Goal: Check status: Check status

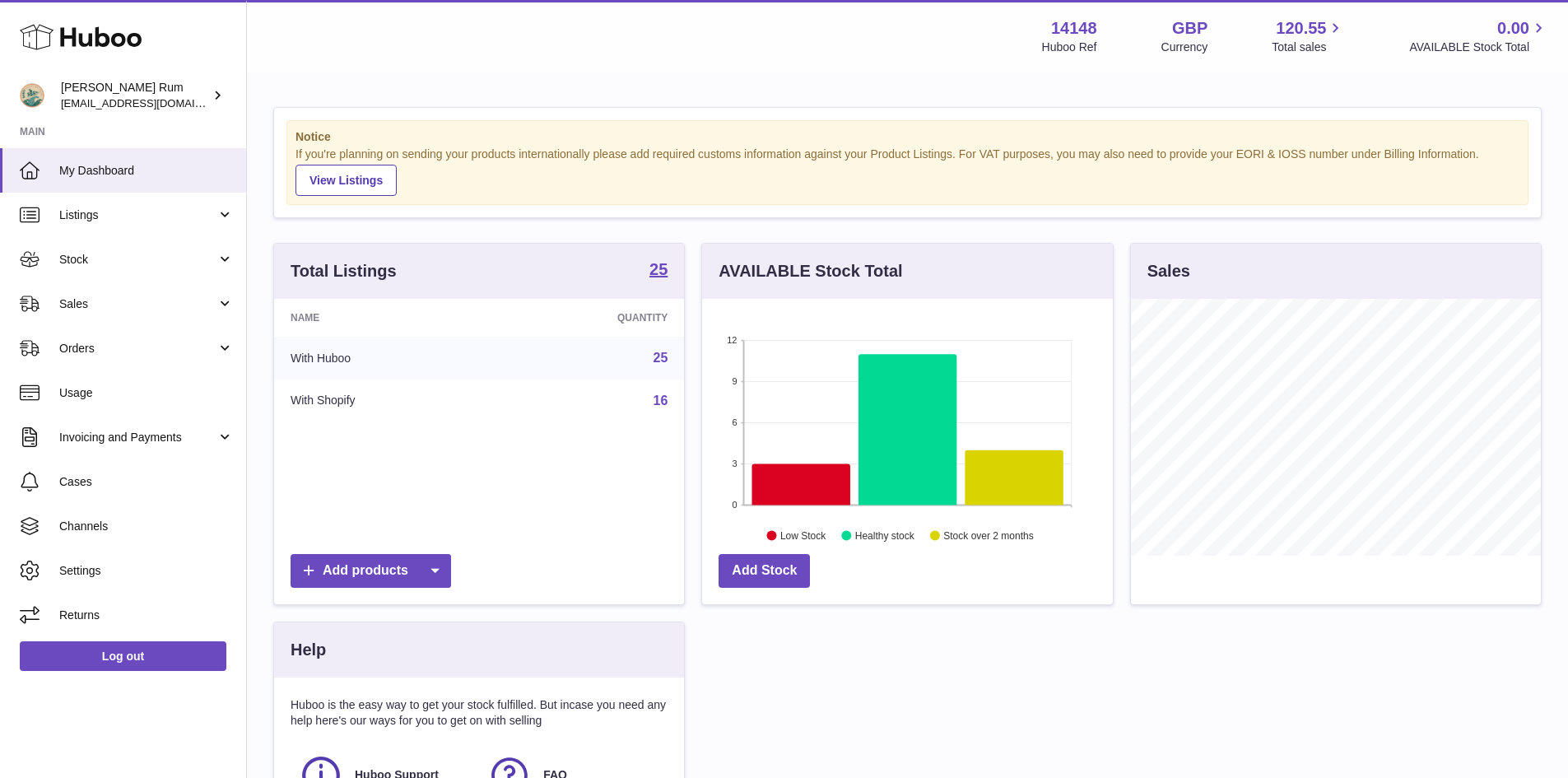
scroll to position [257, 411]
drag, startPoint x: 0, startPoint y: 0, endPoint x: 931, endPoint y: 85, distance: 934.9
click at [933, 80] on div "Notice If you're planning on sending your products internationally please add r…" at bounding box center [908, 505] width 1322 height 863
click at [764, 54] on div "Menu Huboo 14148 Huboo Ref GBP Currency 120.55 Total sales 0.00 AVAILABLE Stock…" at bounding box center [907, 36] width 1282 height 38
click at [105, 354] on span "Orders" at bounding box center [137, 348] width 157 height 15
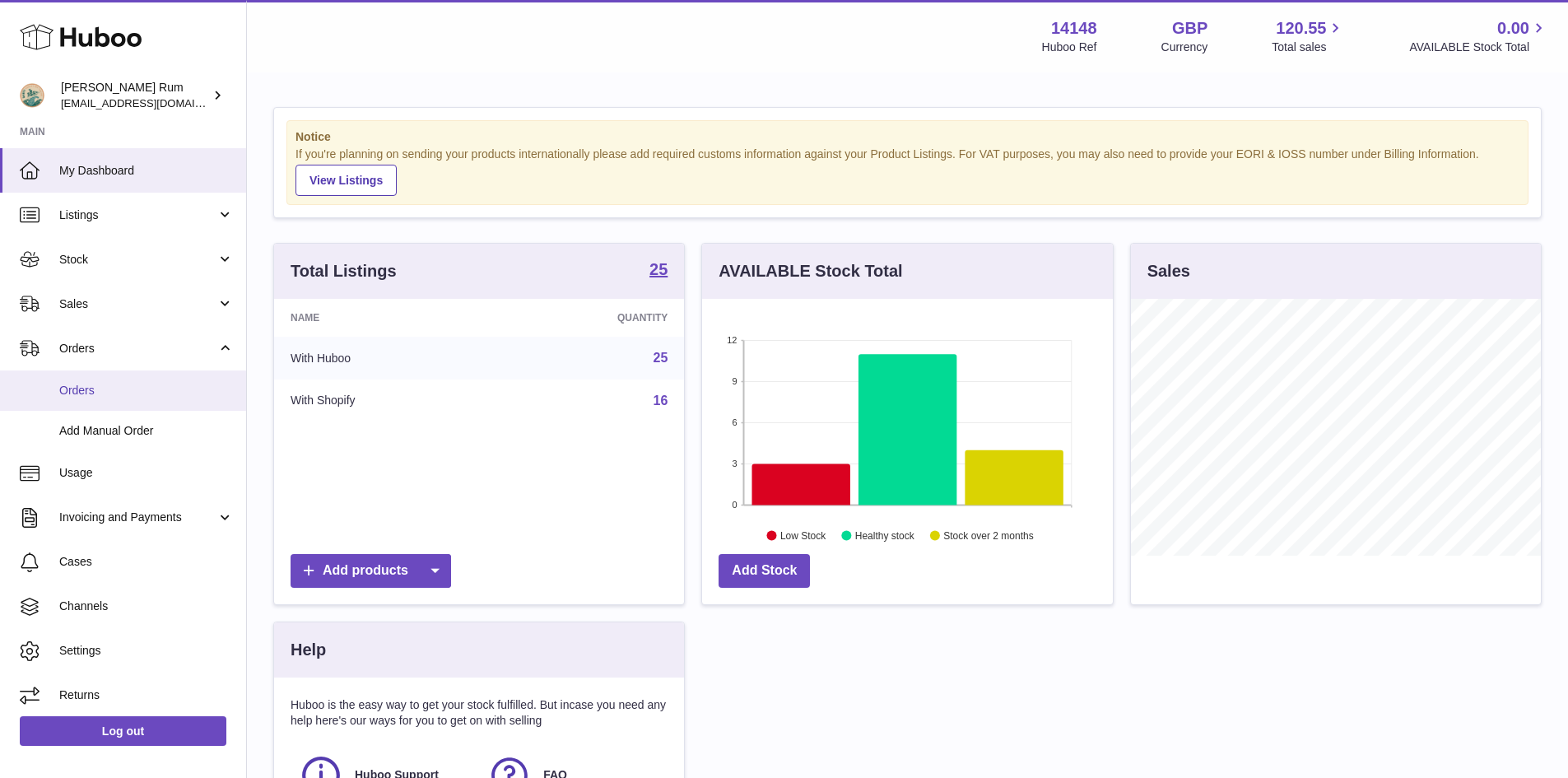
click at [140, 399] on link "Orders" at bounding box center [123, 391] width 246 height 40
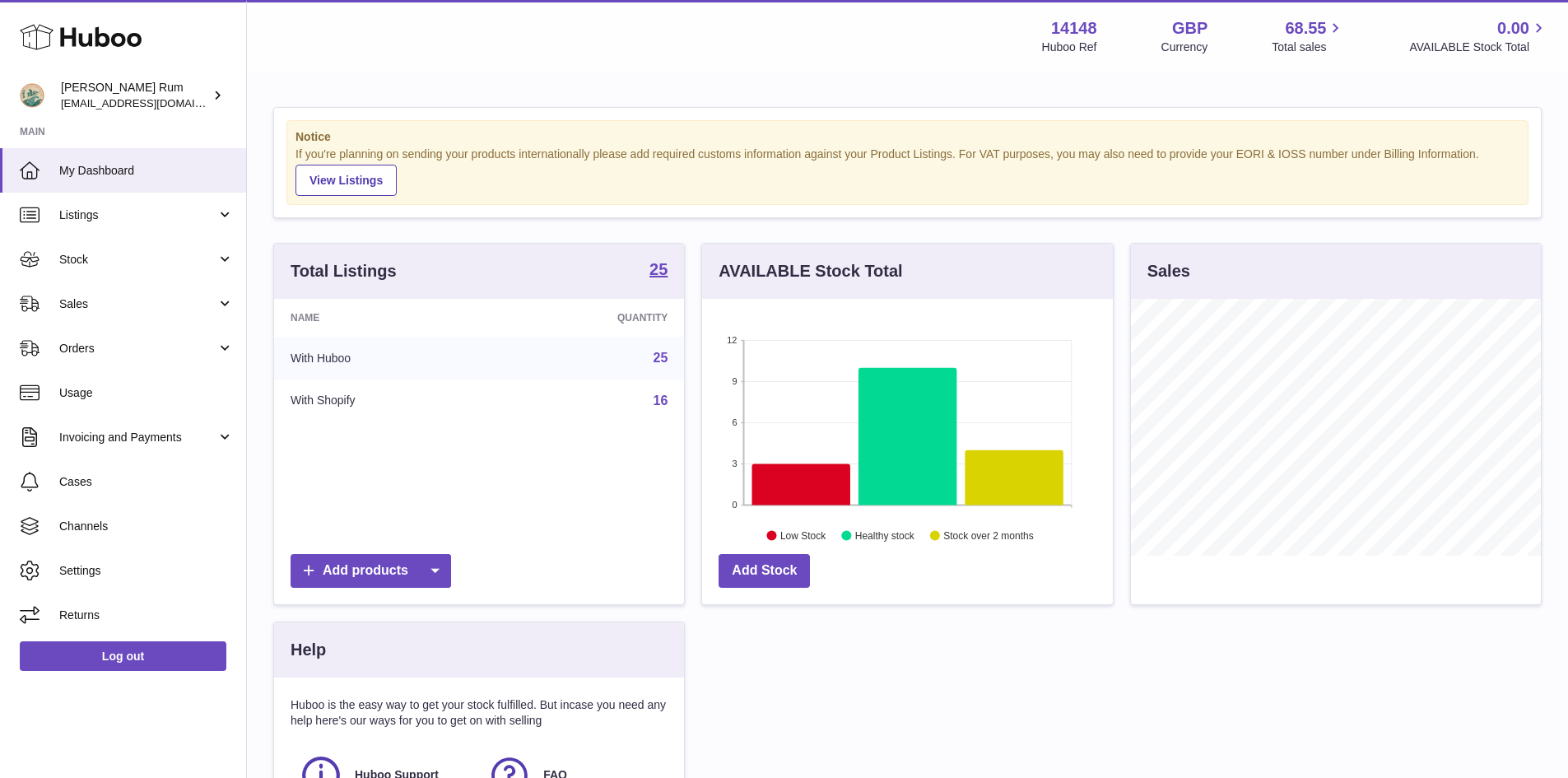
scroll to position [257, 411]
click at [111, 353] on span "Orders" at bounding box center [137, 348] width 157 height 15
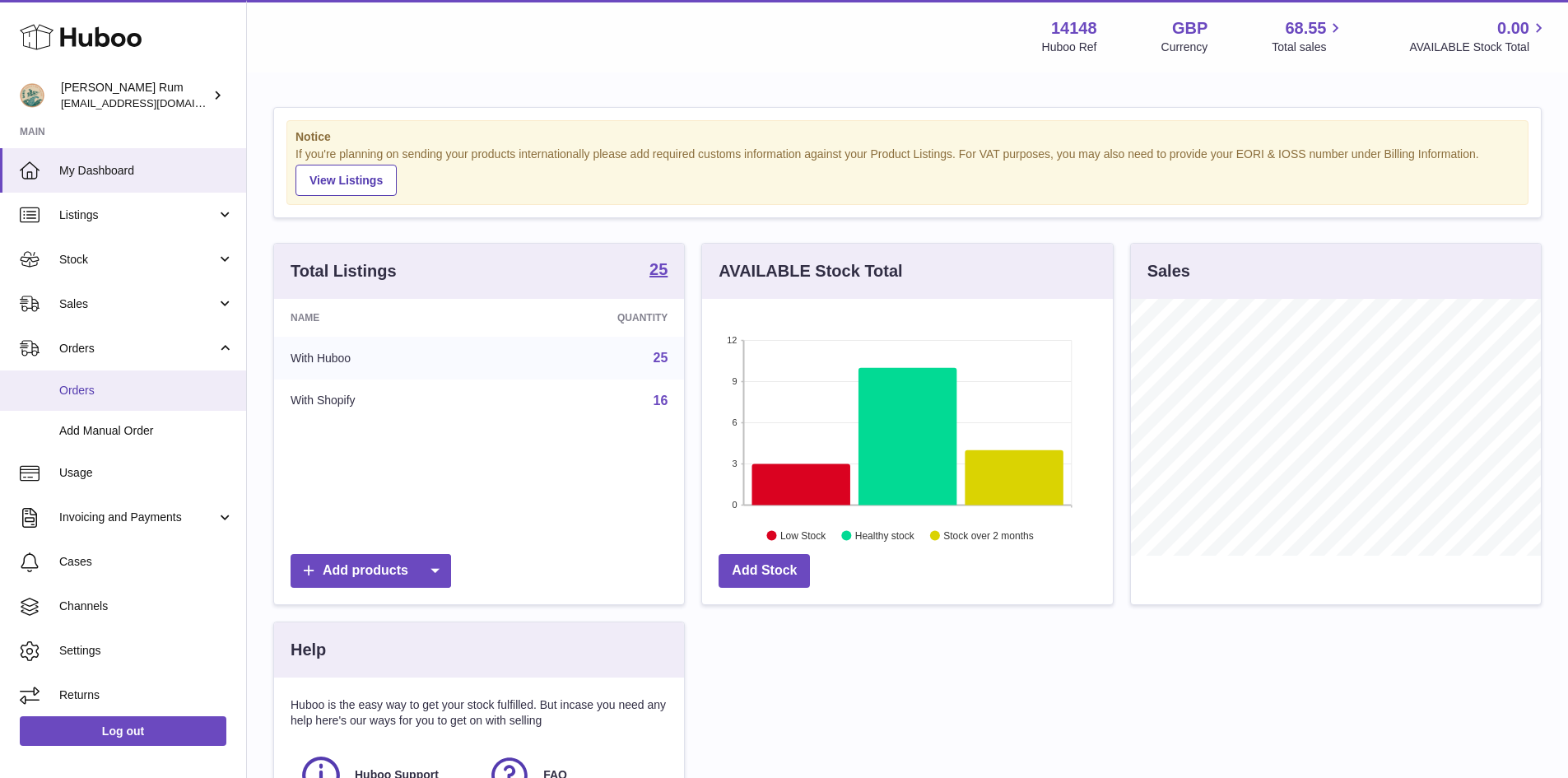
click at [115, 397] on span "Orders" at bounding box center [146, 390] width 175 height 15
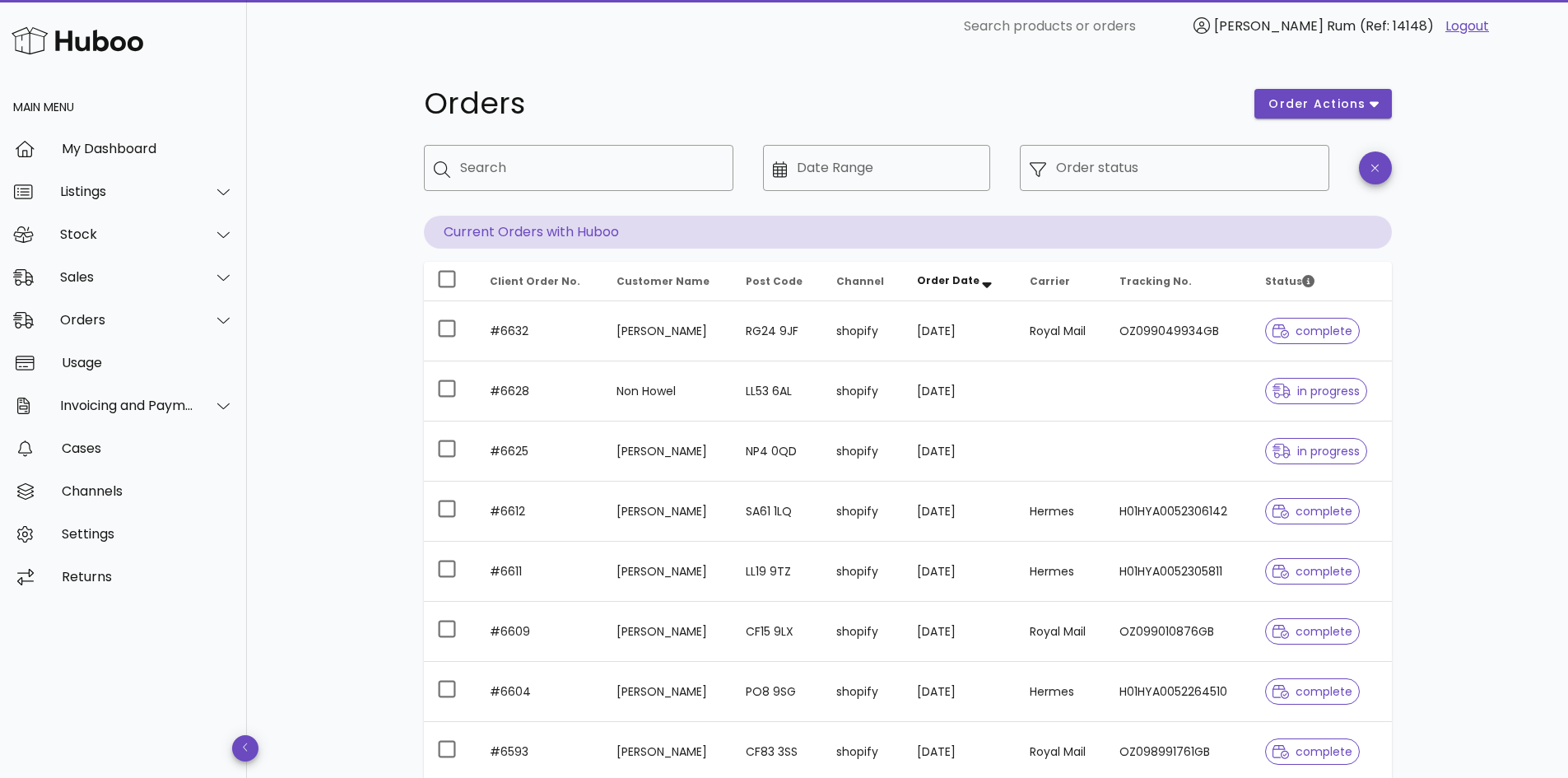
click at [1441, 250] on div "Orders order actions ​ Search ​ Date Range ​ Order status Current Orders with H…" at bounding box center [908, 568] width 1322 height 1031
click at [1458, 329] on div "Orders order actions ​ Search ​ Date Range ​ Order status Current Orders with H…" at bounding box center [908, 568] width 1322 height 1031
click at [1418, 447] on div "Orders order actions ​ Search ​ Date Range ​ Order status Current Orders with H…" at bounding box center [908, 568] width 1047 height 1031
click at [1510, 299] on div "Orders order actions ​ Search ​ Date Range ​ Order status Current Orders with H…" at bounding box center [908, 568] width 1322 height 1031
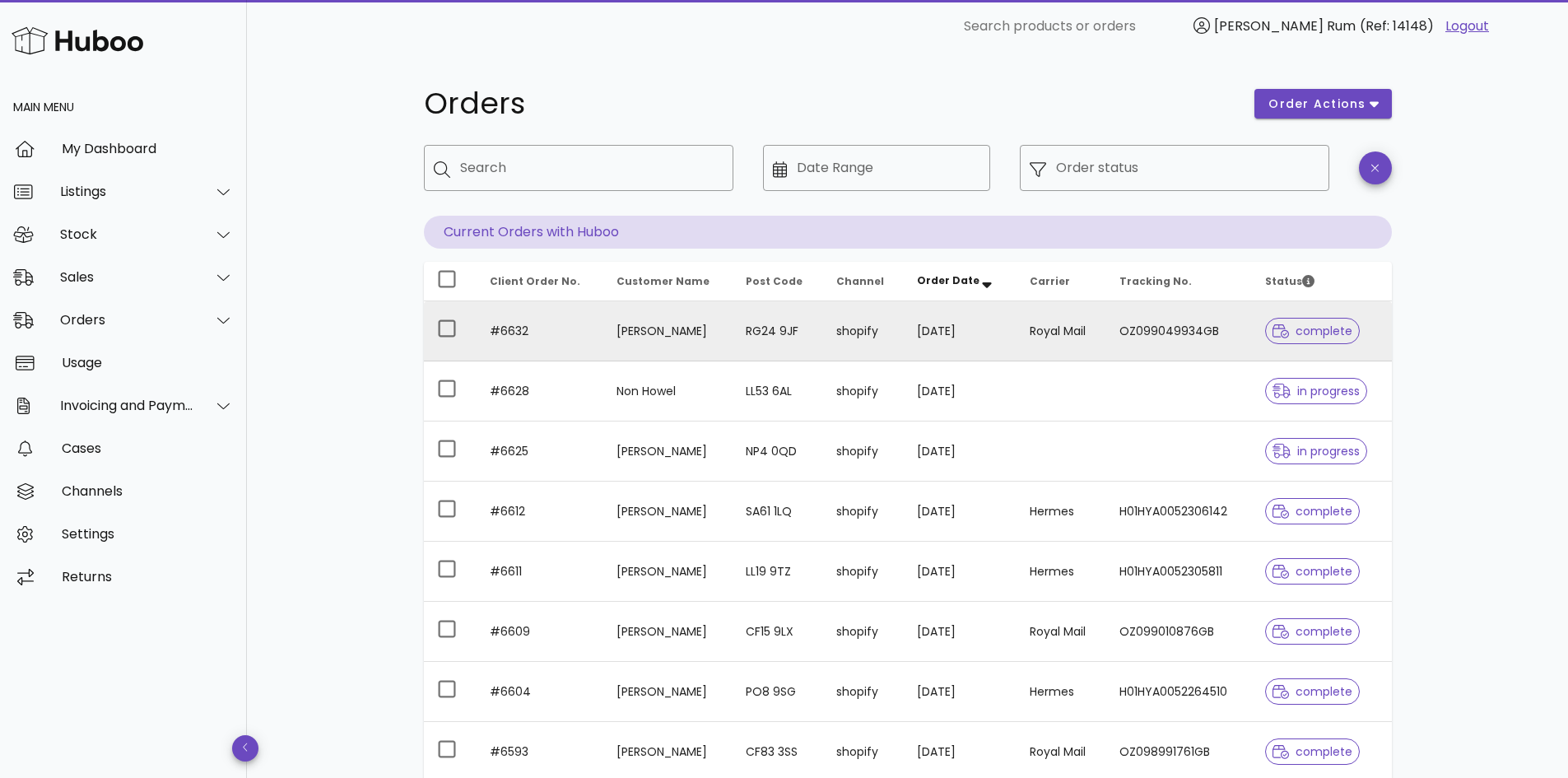
click at [1142, 332] on td "OZ099049934GB" at bounding box center [1179, 331] width 145 height 60
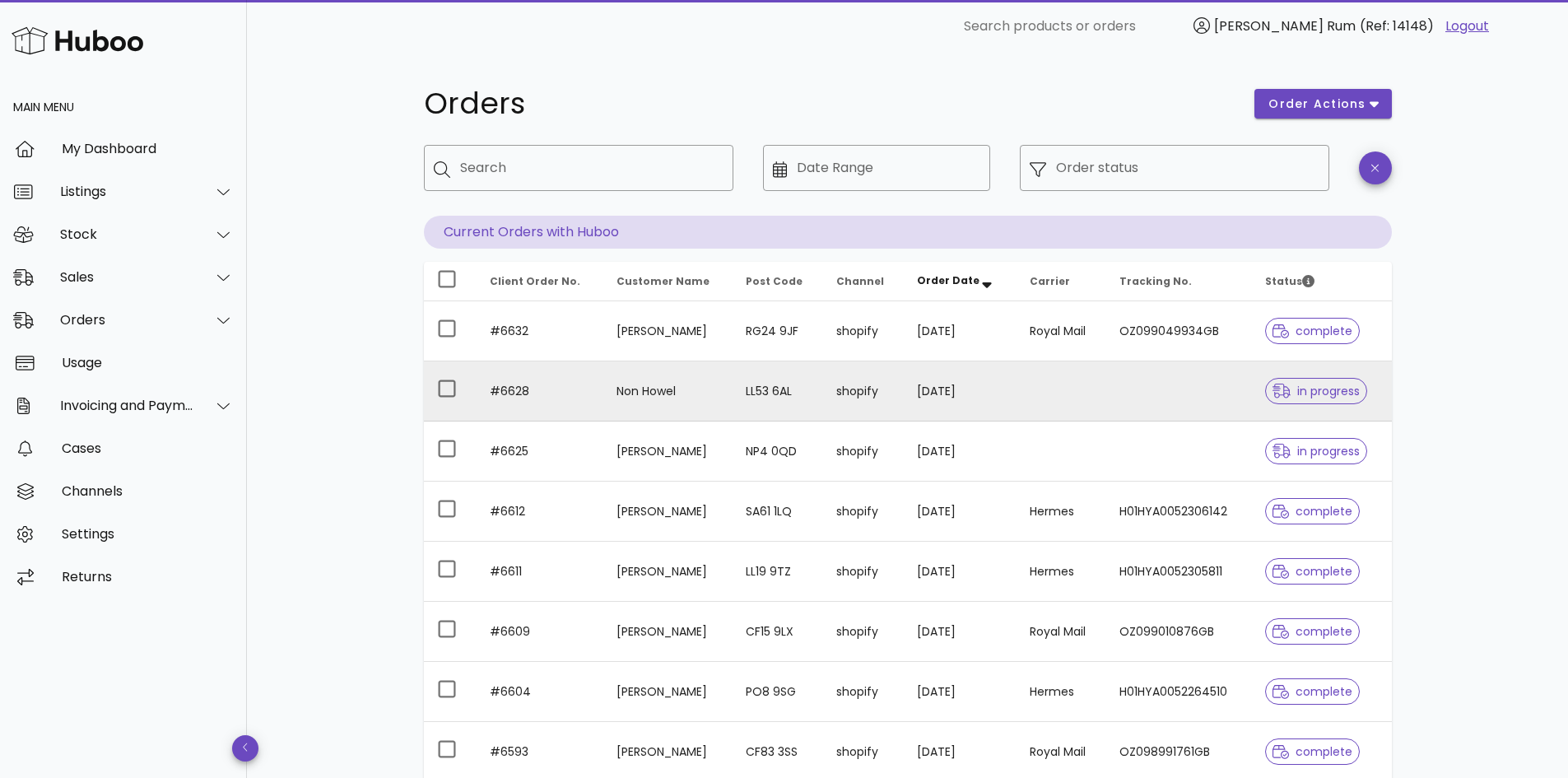
click at [694, 387] on td "Non Howel" at bounding box center [668, 392] width 130 height 60
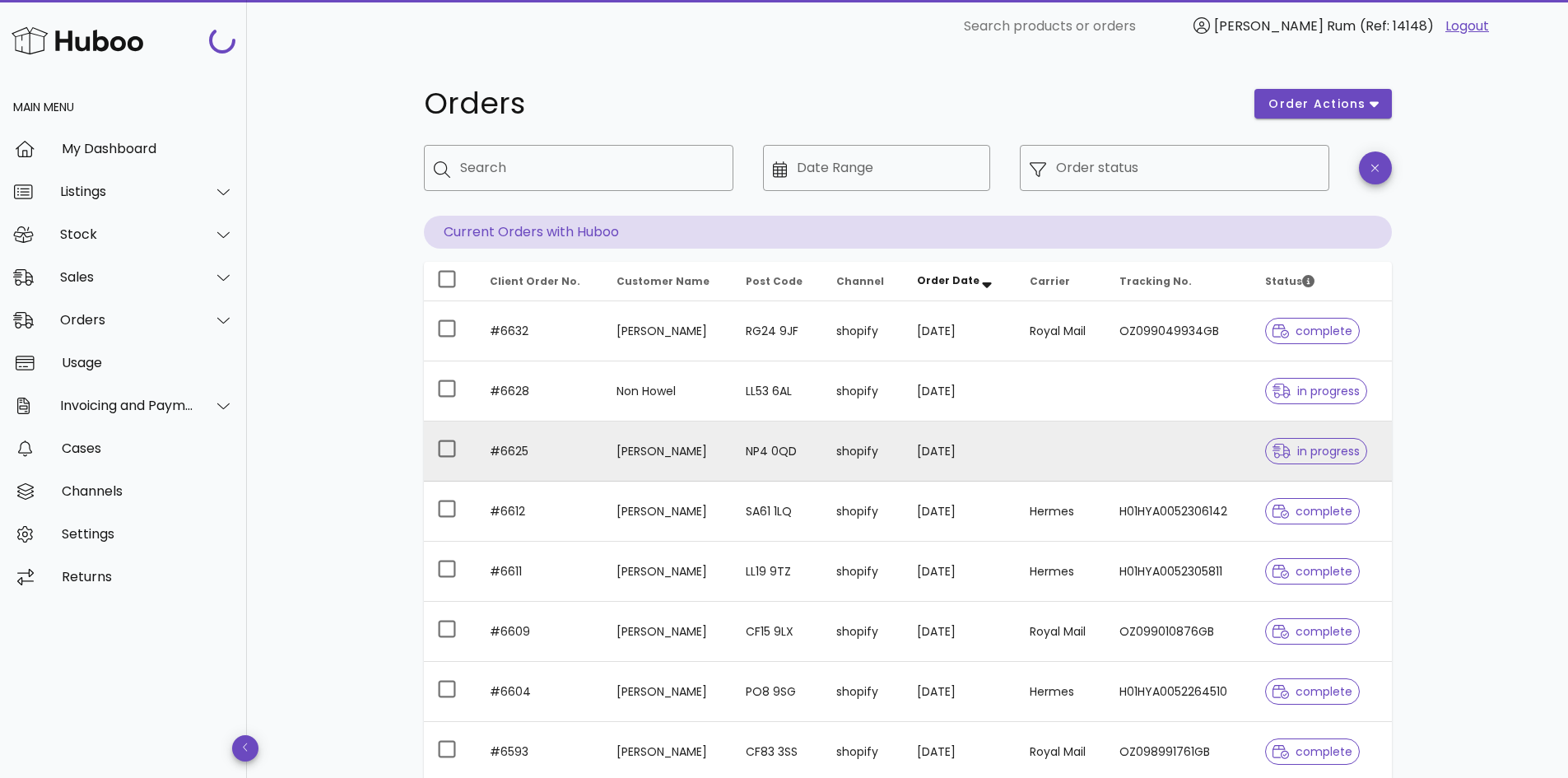
click at [693, 481] on td "Callum Roberts" at bounding box center [668, 452] width 130 height 60
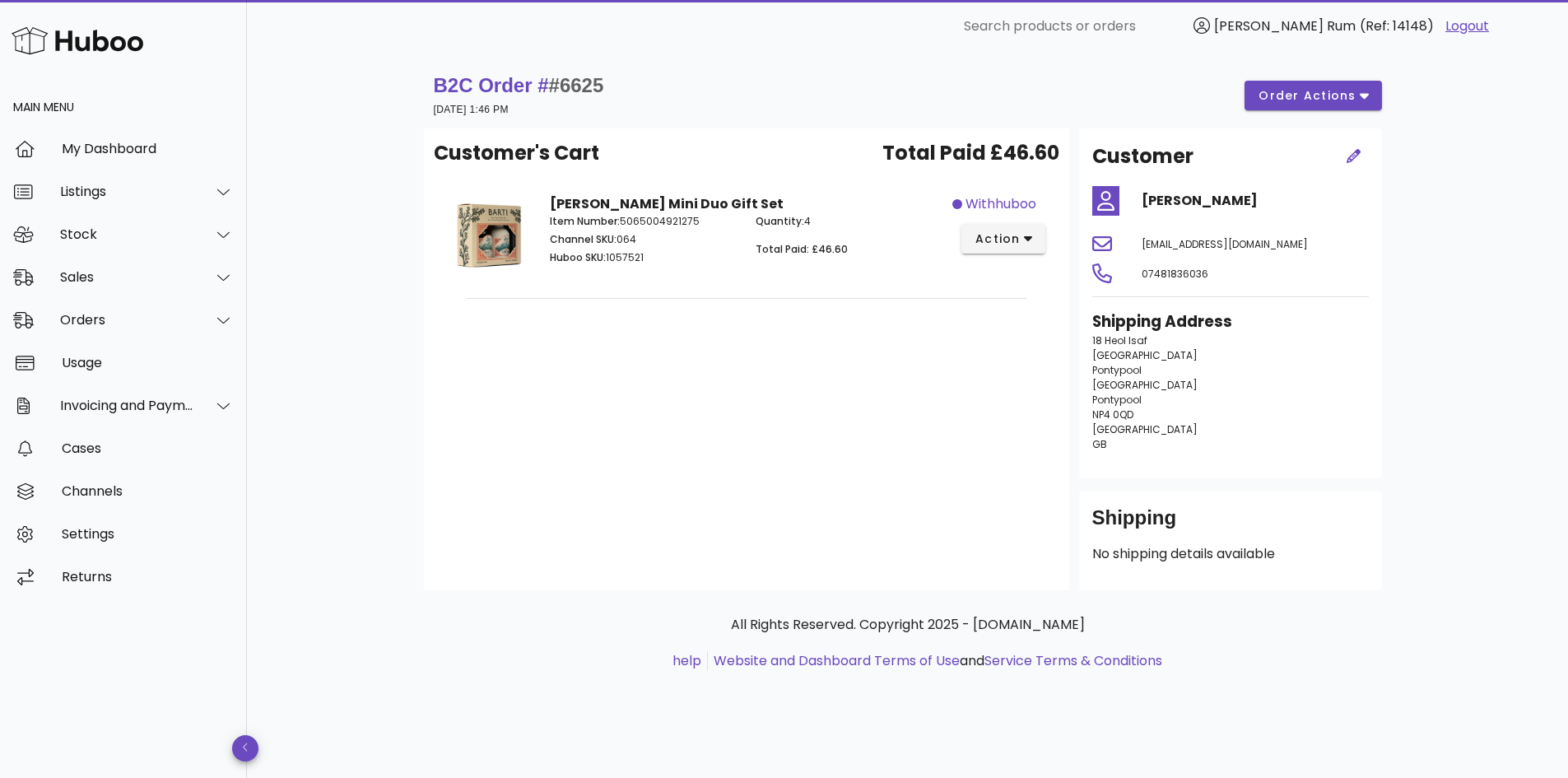
click at [1433, 259] on div "B2C Order # #6625 24 September 2025 at 1:46 PM order actions Customer's Cart To…" at bounding box center [908, 415] width 1322 height 725
click at [1294, 100] on span "order actions" at bounding box center [1307, 95] width 99 height 17
click at [1521, 148] on div "B2C Order # #6625 24 September 2025 at 1:46 PM order actions Customer's Cart To…" at bounding box center [908, 415] width 1322 height 725
click at [1463, 249] on div "B2C Order # #6625 24 September 2025 at 1:46 PM order actions Customer's Cart To…" at bounding box center [908, 415] width 1322 height 725
